Goal: Book appointment/travel/reservation

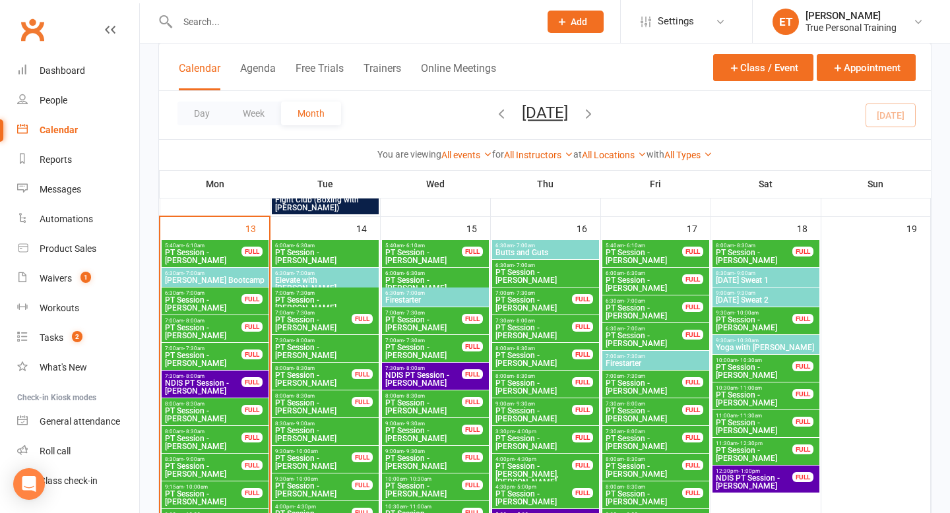
scroll to position [1107, 0]
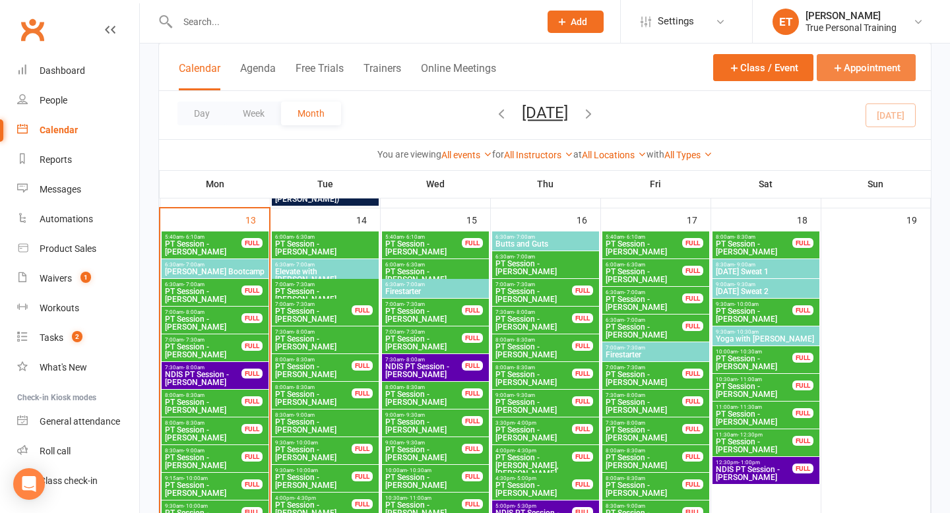
click at [834, 66] on icon "button" at bounding box center [838, 68] width 12 height 12
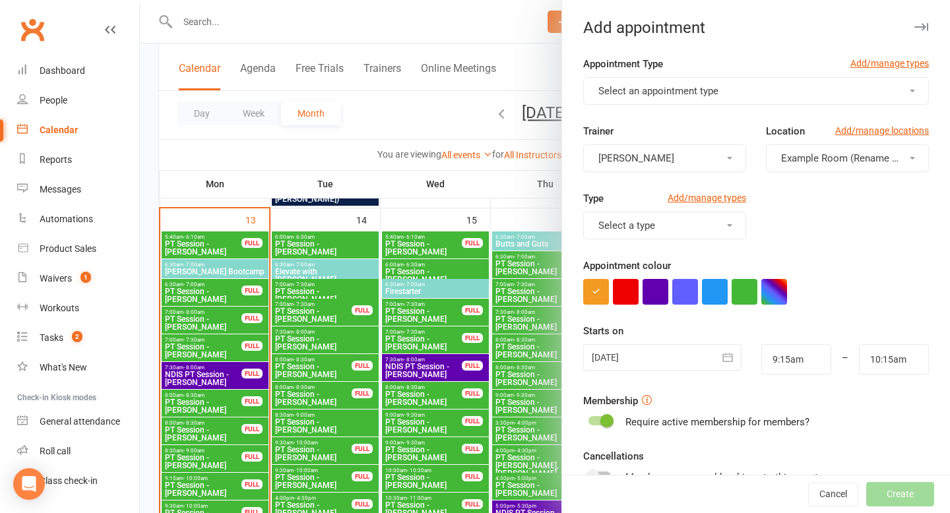
click at [637, 91] on span "Select an appointment type" at bounding box center [658, 91] width 120 height 12
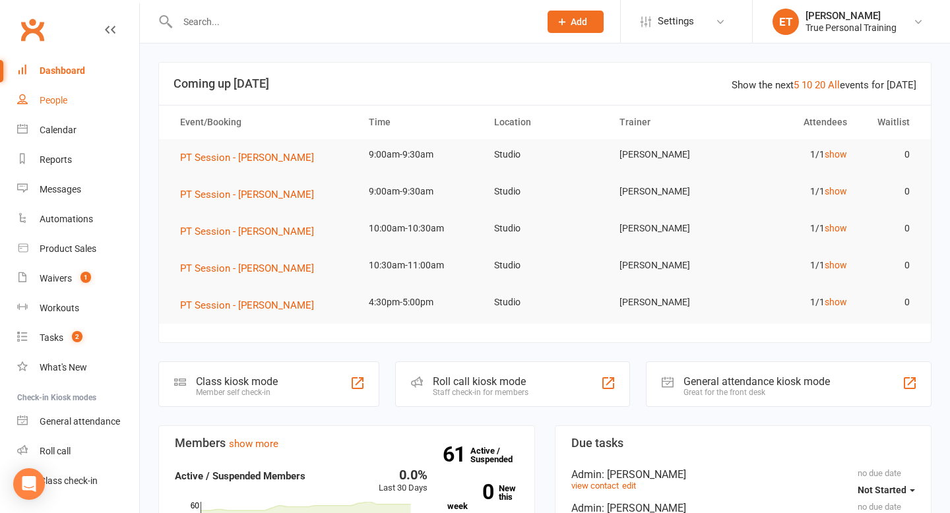
click at [71, 106] on link "People" at bounding box center [78, 101] width 122 height 30
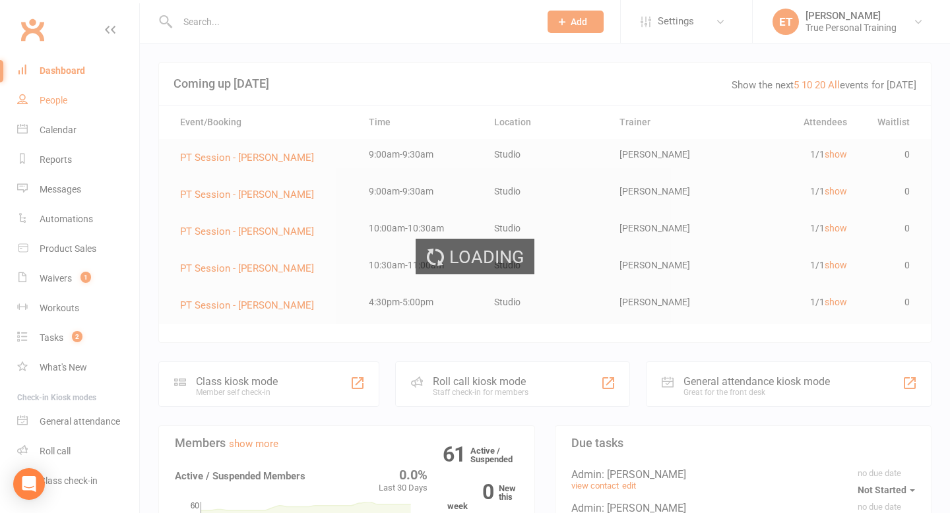
select select "100"
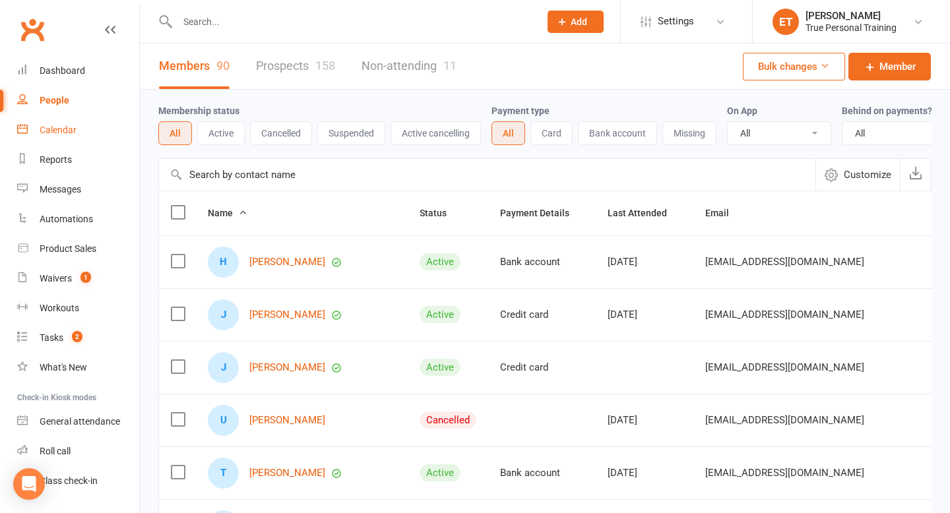
click at [40, 130] on div "Calendar" at bounding box center [58, 130] width 37 height 11
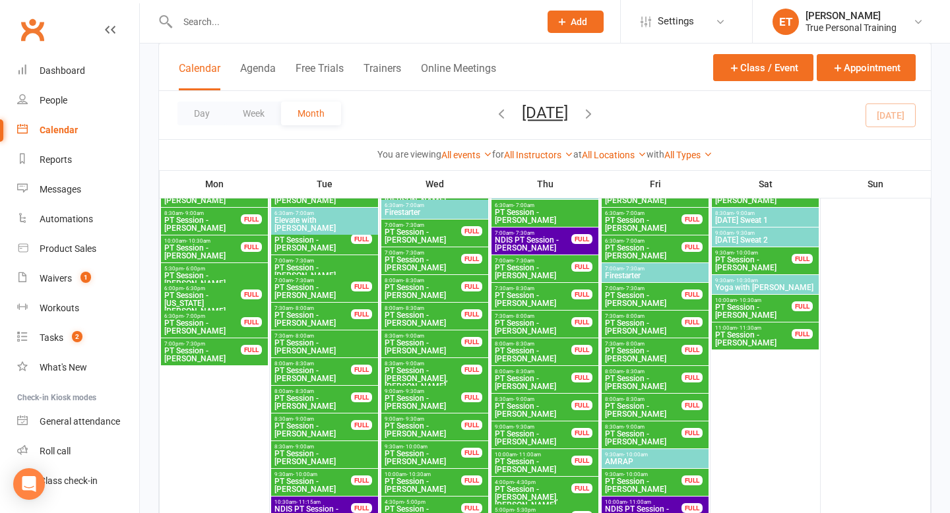
scroll to position [686, 0]
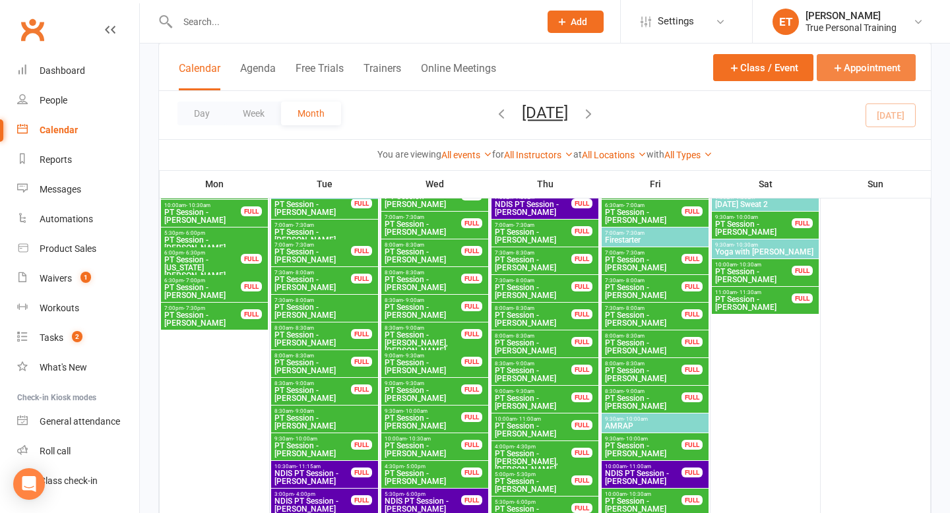
click at [853, 65] on button "Appointment" at bounding box center [866, 67] width 99 height 27
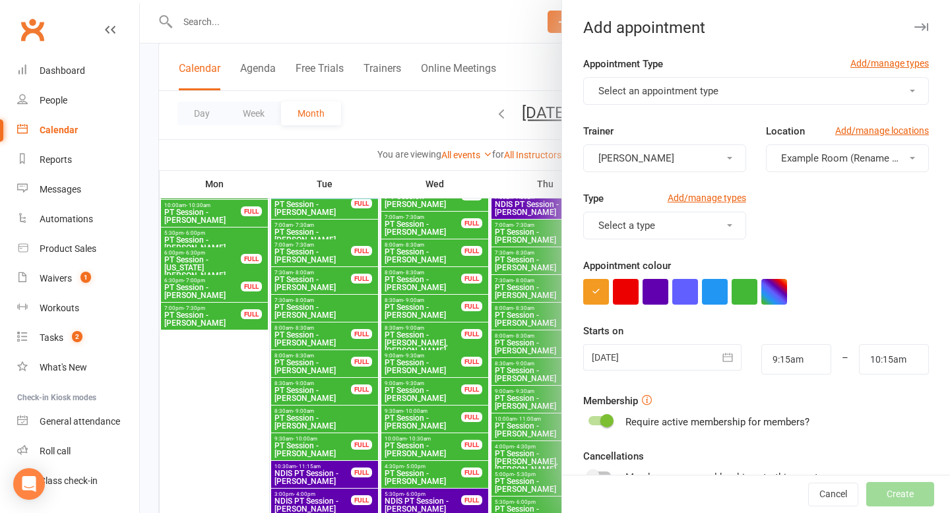
click at [808, 161] on span "Example Room (Rename me!)" at bounding box center [846, 158] width 131 height 12
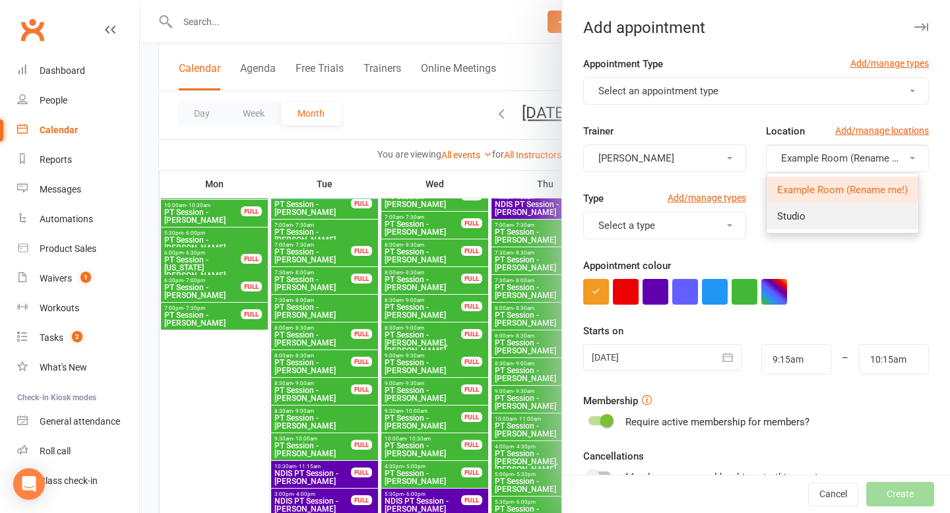
click at [799, 216] on span "Studio" at bounding box center [791, 216] width 28 height 12
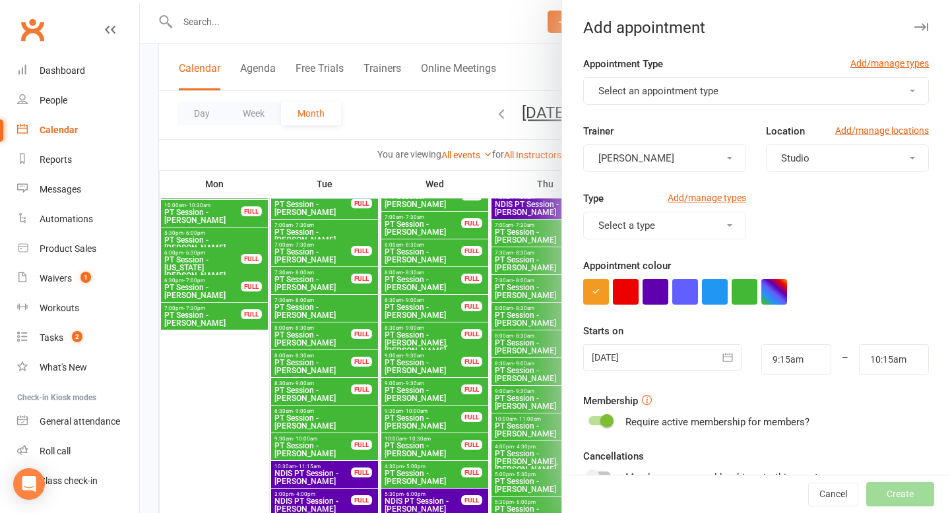
click at [650, 98] on button "Select an appointment type" at bounding box center [756, 91] width 346 height 28
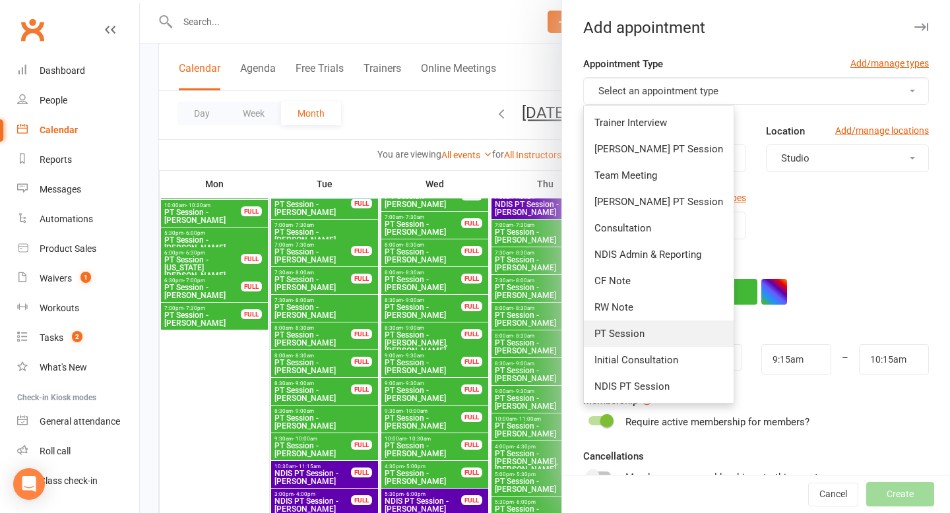
click at [636, 338] on span "PT Session" at bounding box center [619, 334] width 50 height 12
type input "9:45am"
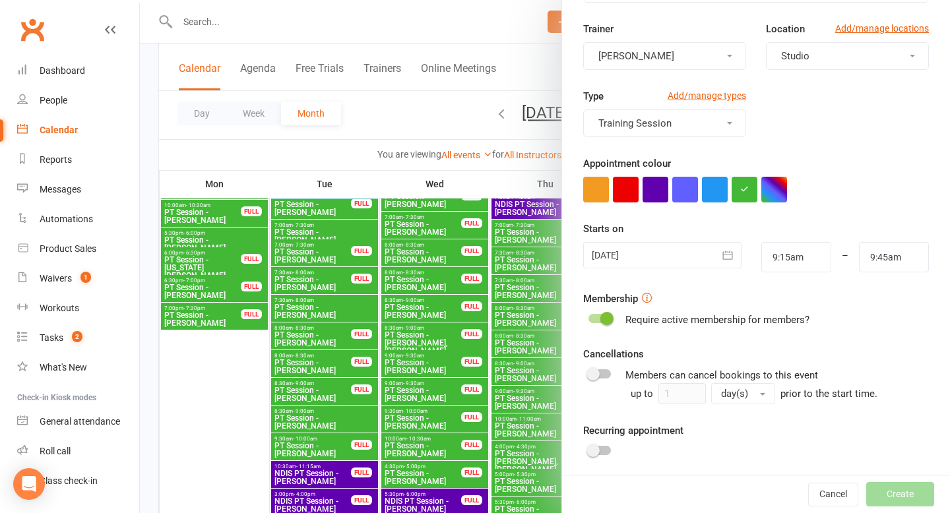
scroll to position [106, 0]
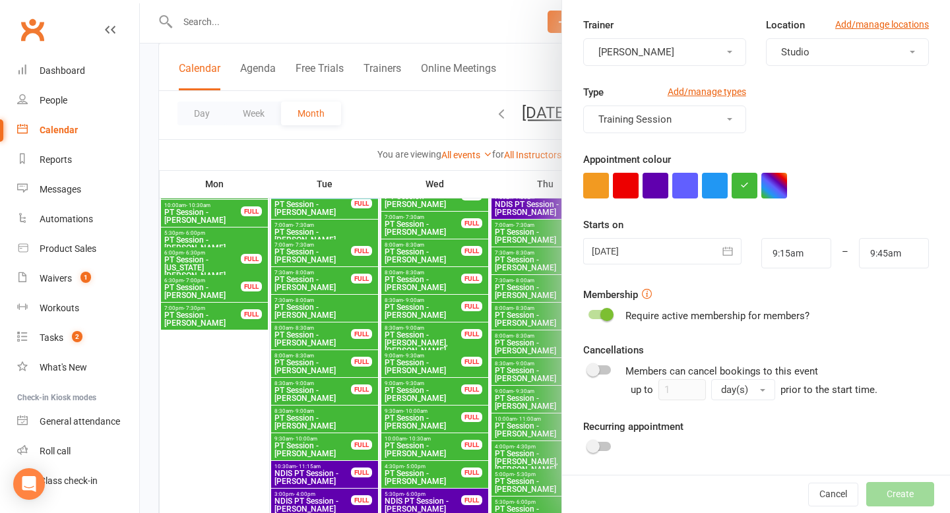
click at [629, 245] on div at bounding box center [662, 251] width 158 height 26
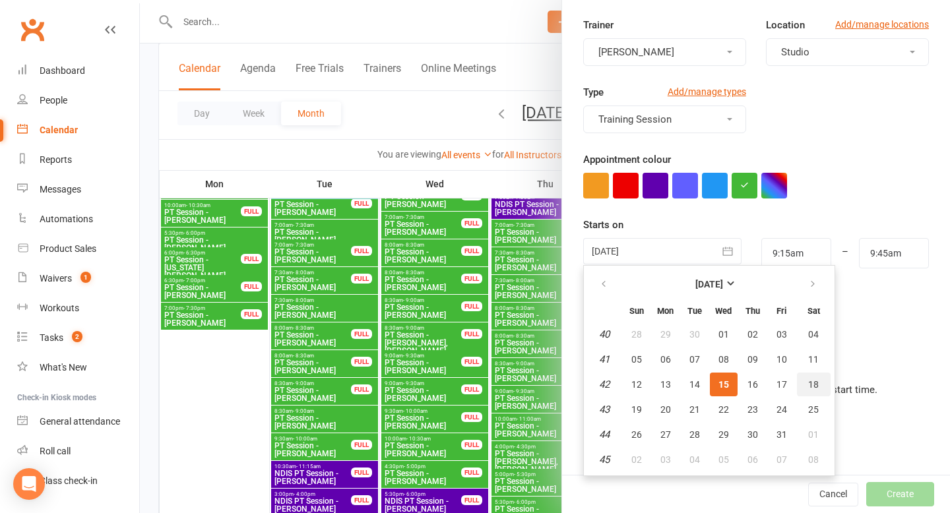
click at [817, 384] on span "18" at bounding box center [813, 384] width 11 height 11
type input "18 Oct 2025"
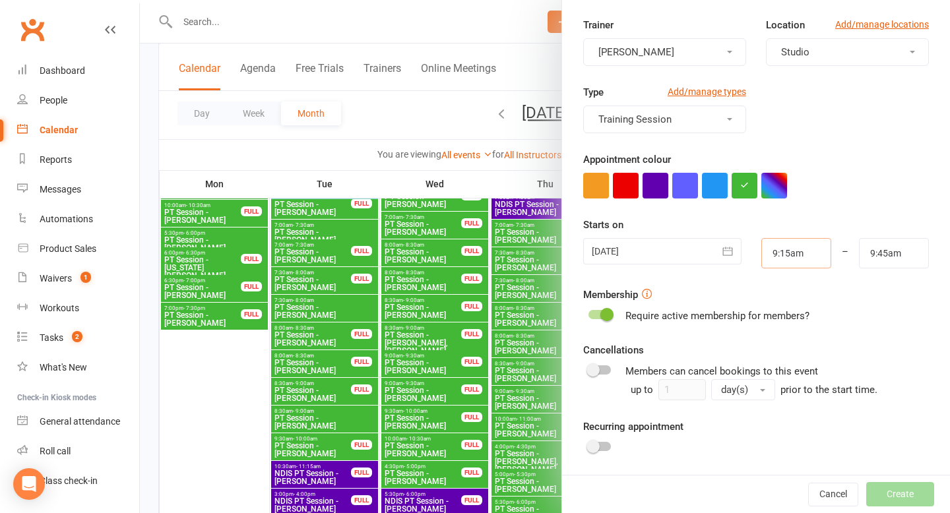
click at [789, 258] on input "9:15am" at bounding box center [796, 253] width 70 height 30
type input "7:30am"
click at [771, 304] on li "7:30am" at bounding box center [793, 307] width 63 height 20
click at [885, 251] on input "9:45am" at bounding box center [894, 253] width 70 height 30
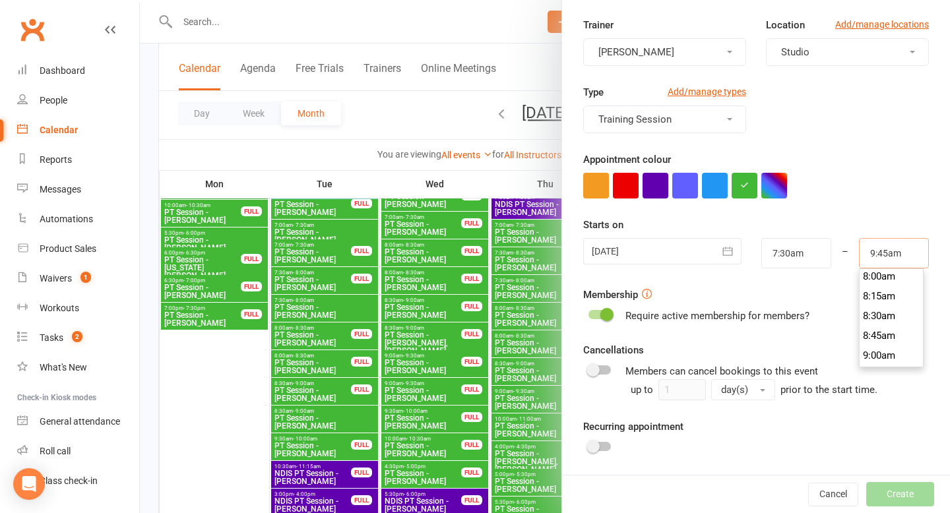
scroll to position [631, 0]
type input "8:30am"
click at [877, 321] on li "8:30am" at bounding box center [890, 321] width 63 height 20
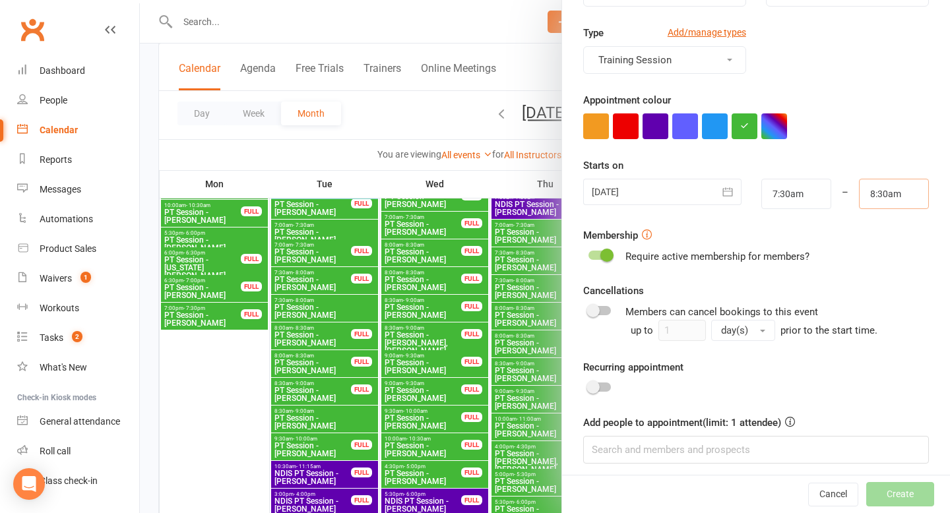
scroll to position [173, 0]
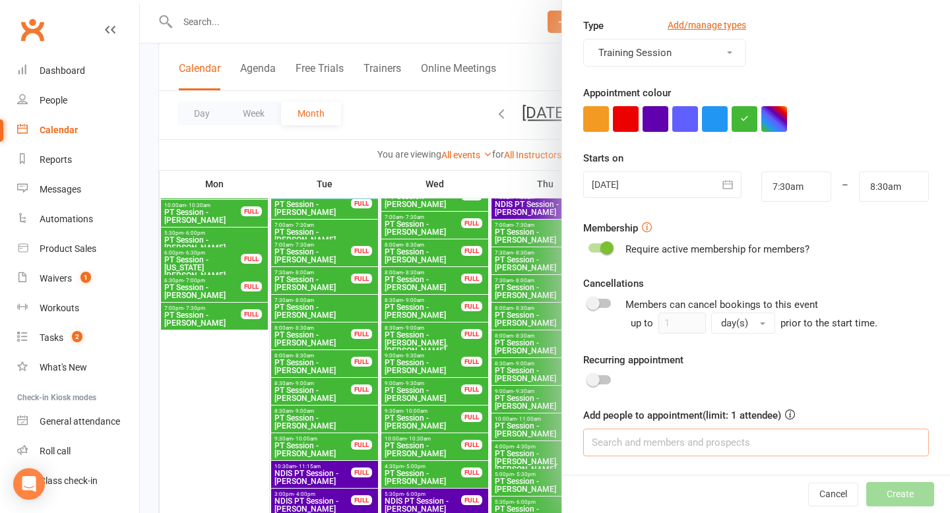
click at [667, 445] on input at bounding box center [756, 443] width 346 height 28
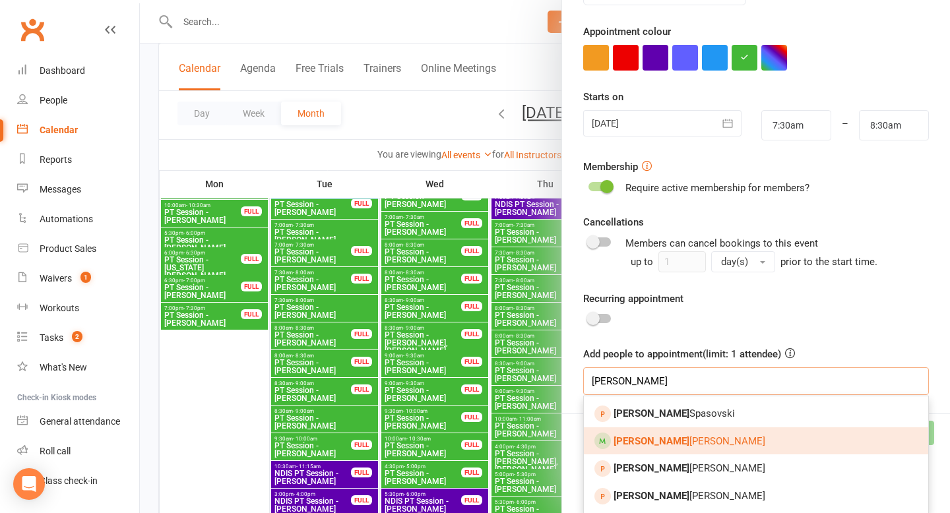
type input "alex"
click at [747, 449] on link "Alex andra Haddock" at bounding box center [756, 441] width 344 height 28
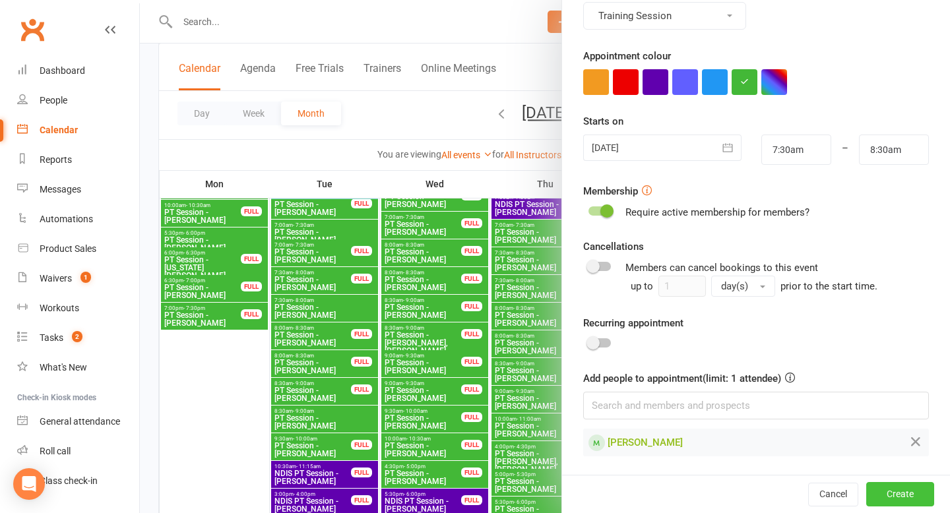
click at [895, 499] on button "Create" at bounding box center [900, 494] width 68 height 24
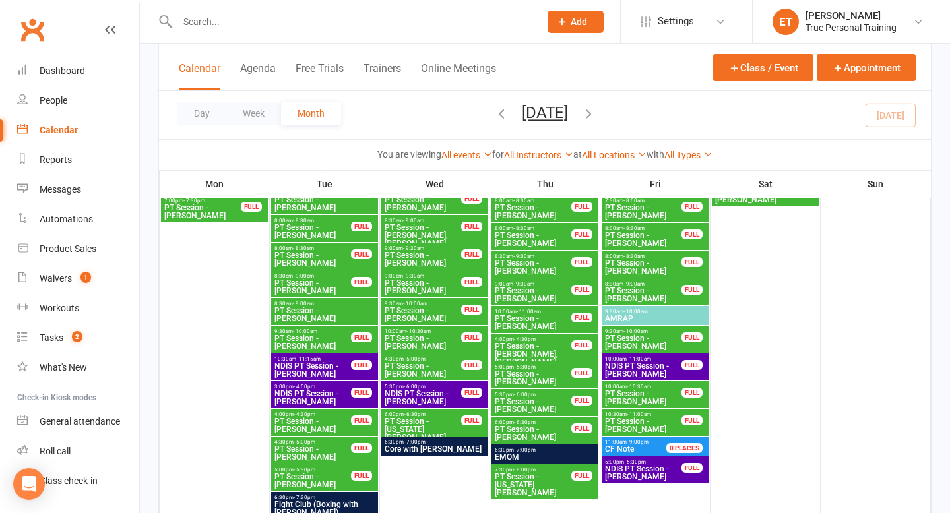
scroll to position [797, 0]
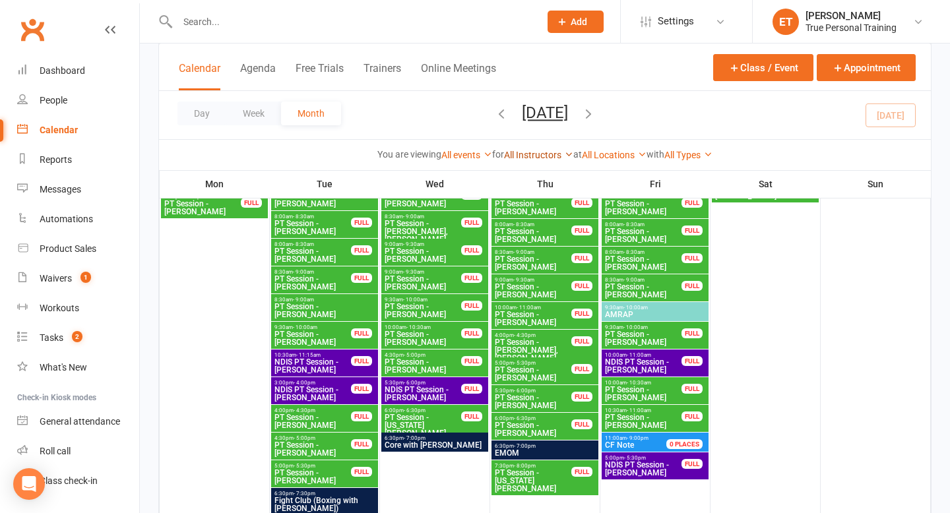
click at [528, 157] on link "All Instructors" at bounding box center [538, 155] width 69 height 11
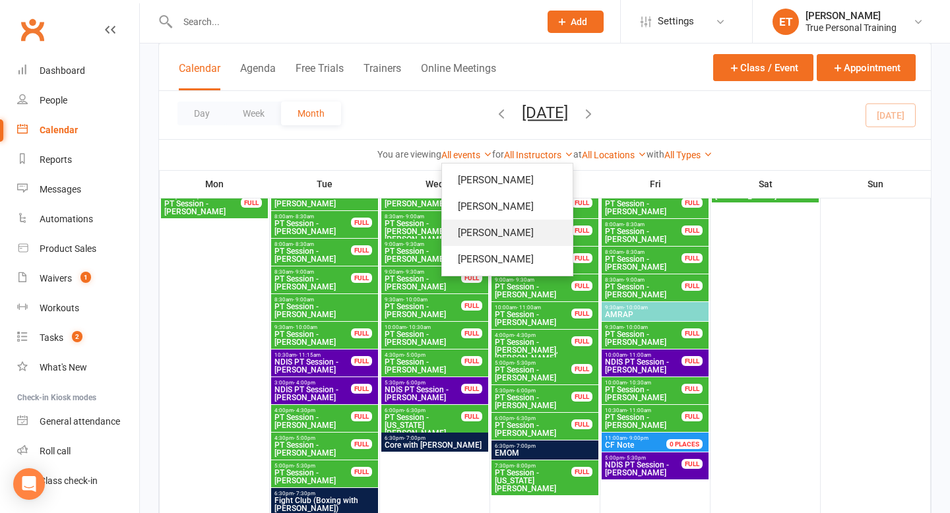
click at [495, 233] on link "[PERSON_NAME]" at bounding box center [507, 233] width 131 height 26
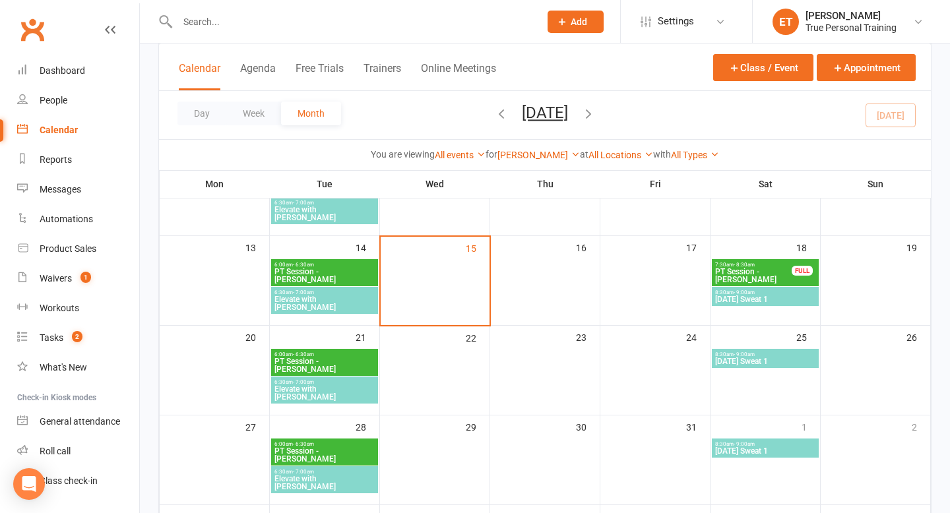
scroll to position [220, 0]
